Goal: Information Seeking & Learning: Learn about a topic

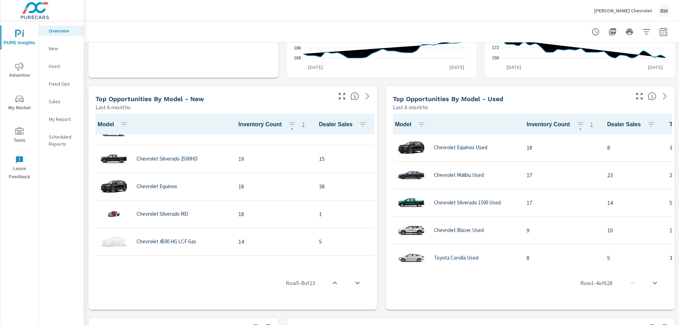
scroll to position [146, 0]
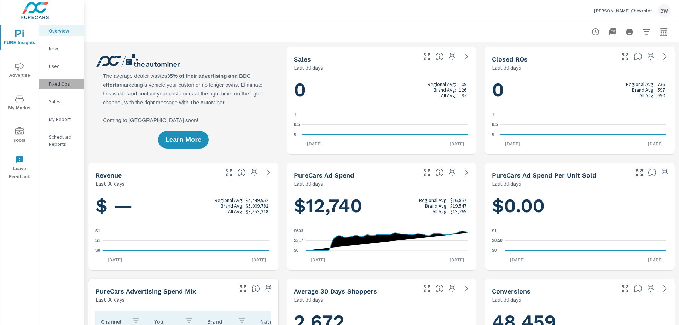
click at [54, 84] on p "Fixed Ops" at bounding box center [63, 83] width 29 height 7
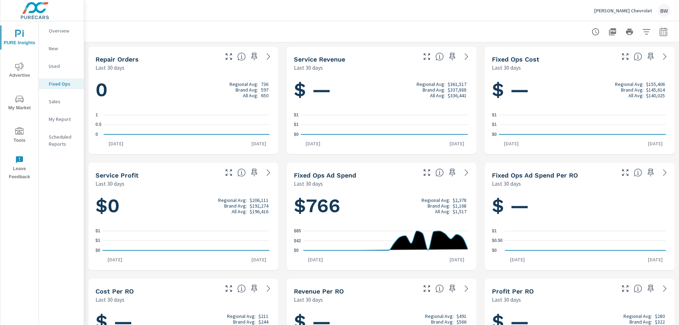
click at [51, 100] on p "Sales" at bounding box center [63, 101] width 29 height 7
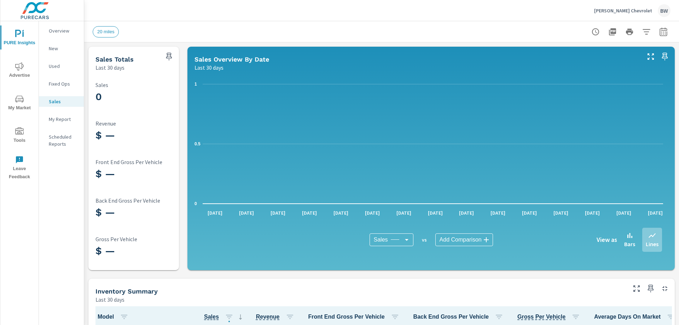
click at [633, 12] on p "[PERSON_NAME] Chevrolet" at bounding box center [623, 10] width 58 height 6
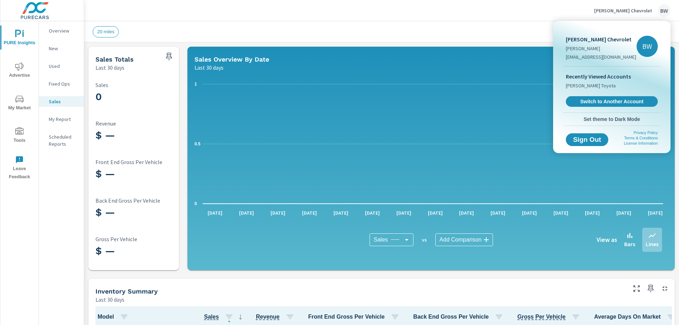
click at [633, 12] on div at bounding box center [339, 162] width 679 height 325
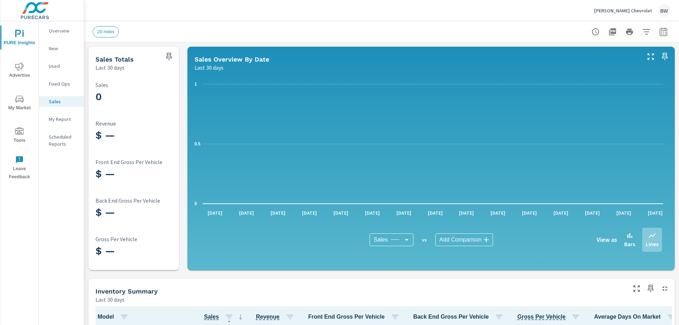
click at [50, 50] on p "New" at bounding box center [63, 48] width 29 height 7
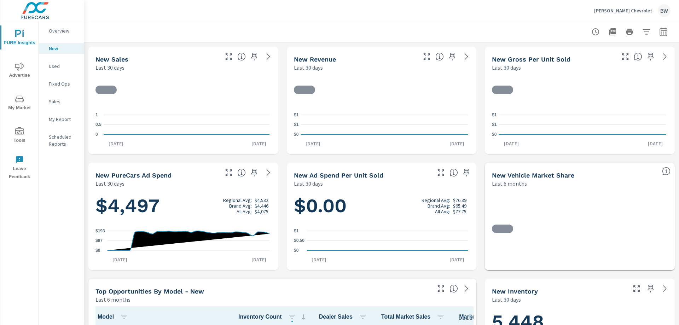
scroll to position [0, 0]
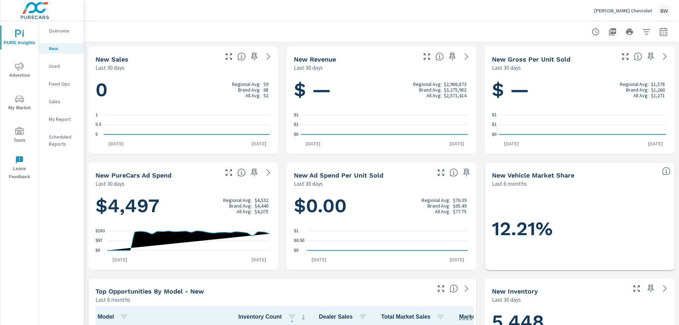
click at [16, 104] on span "My Market" at bounding box center [19, 103] width 34 height 17
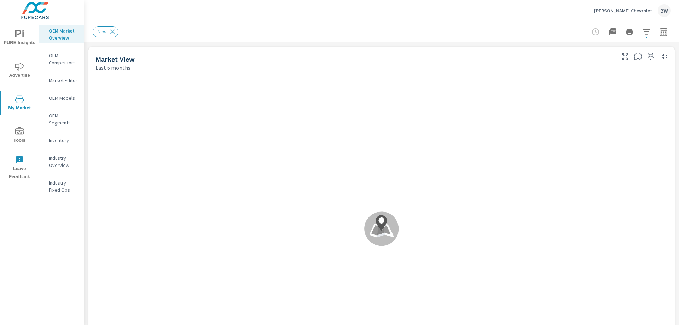
click at [12, 36] on span "PURE Insights" at bounding box center [19, 38] width 34 height 17
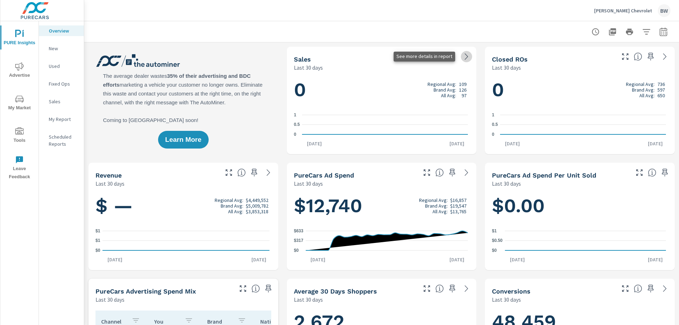
click at [465, 57] on icon at bounding box center [466, 56] width 3 height 6
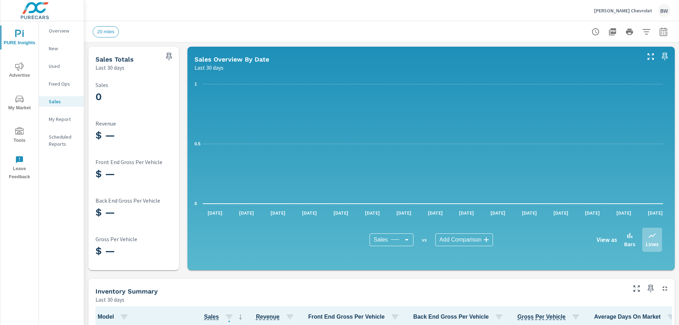
click at [391, 237] on body "PURE Insights Advertise My Market Tools Leave Feedback Overview New Used Fixed …" at bounding box center [339, 162] width 679 height 325
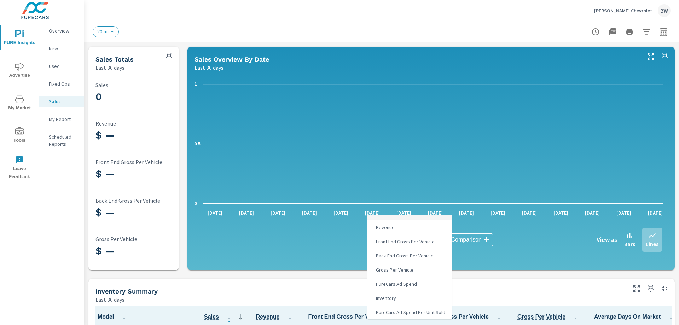
click at [361, 236] on div at bounding box center [339, 162] width 679 height 325
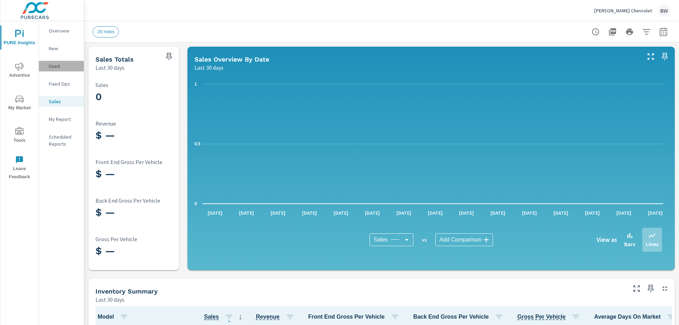
click at [58, 68] on p "Used" at bounding box center [63, 66] width 29 height 7
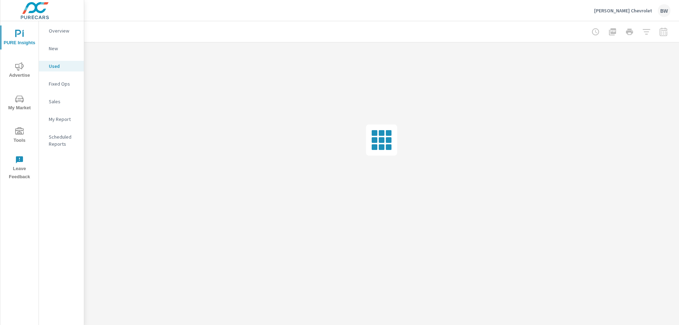
click at [56, 49] on p "New" at bounding box center [63, 48] width 29 height 7
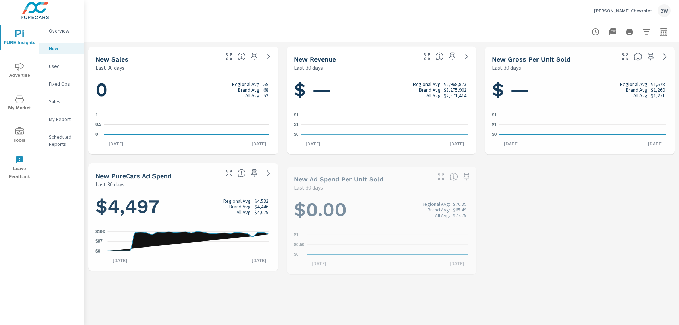
scroll to position [0, 0]
